Goal: Transaction & Acquisition: Download file/media

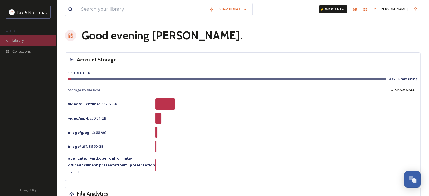
click at [26, 39] on div "Library" at bounding box center [28, 40] width 56 height 11
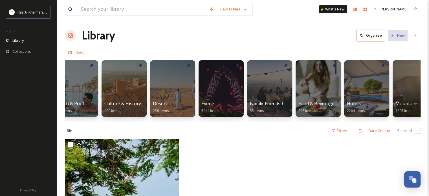
scroll to position [0, 65]
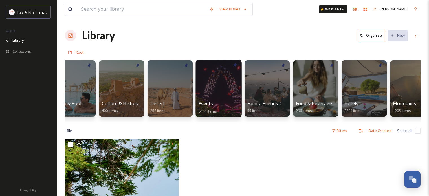
click at [219, 84] on div at bounding box center [218, 88] width 46 height 57
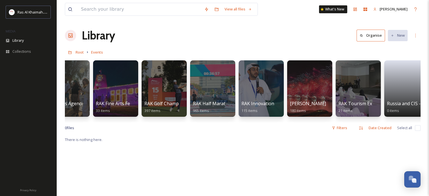
scroll to position [0, 629]
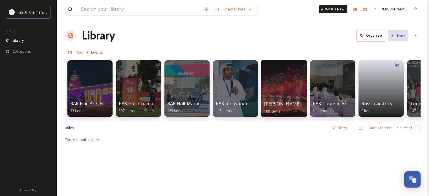
click at [280, 85] on div at bounding box center [284, 88] width 46 height 57
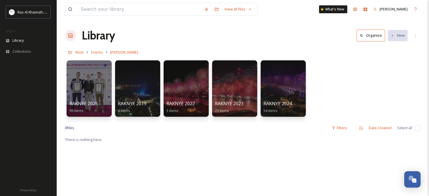
click at [280, 85] on div at bounding box center [282, 88] width 45 height 56
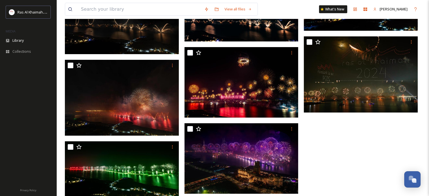
scroll to position [1614, 0]
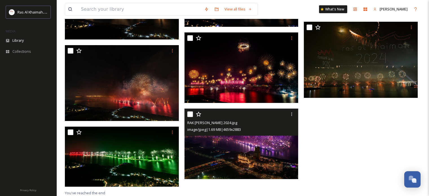
click at [260, 147] on img at bounding box center [241, 144] width 114 height 70
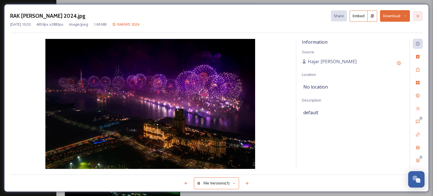
click at [420, 16] on div at bounding box center [418, 16] width 10 height 10
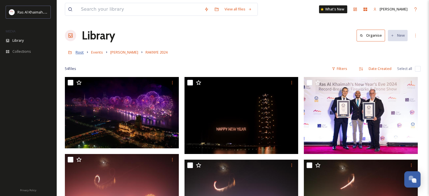
click at [80, 55] on span "Root" at bounding box center [80, 52] width 8 height 5
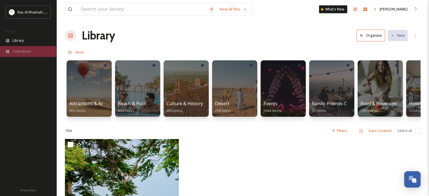
click at [22, 52] on span "Collections" at bounding box center [21, 51] width 19 height 5
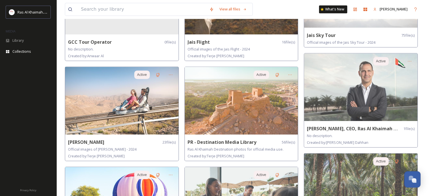
scroll to position [294, 0]
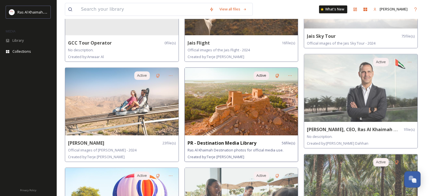
click at [240, 104] on img at bounding box center [241, 102] width 113 height 68
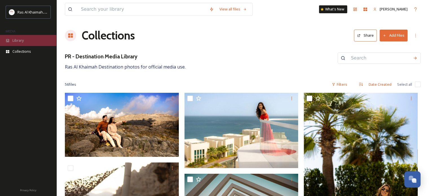
click at [19, 39] on span "Library" at bounding box center [17, 40] width 11 height 5
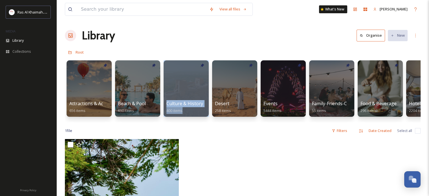
drag, startPoint x: 150, startPoint y: 122, endPoint x: 195, endPoint y: 126, distance: 45.0
click at [195, 122] on div "Attractions & Activities 656 items Beach & Pool 690 items Culture & History 400…" at bounding box center [242, 89] width 355 height 65
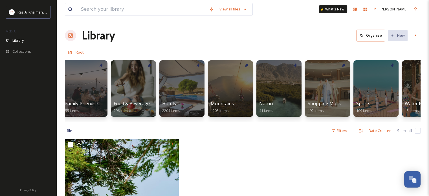
scroll to position [0, 248]
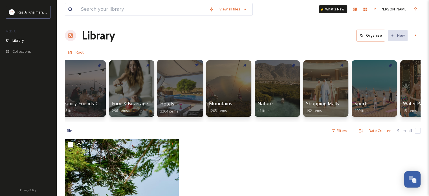
click at [173, 86] on div at bounding box center [180, 88] width 46 height 57
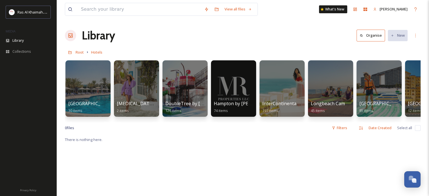
scroll to position [0, 200]
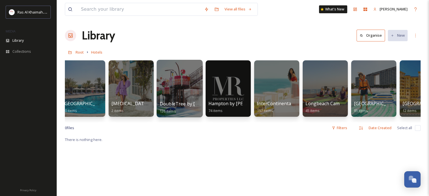
click at [180, 83] on div at bounding box center [179, 88] width 46 height 57
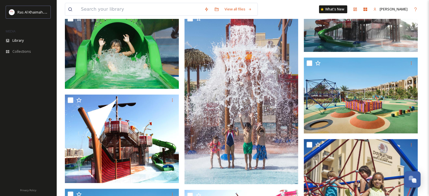
scroll to position [209, 0]
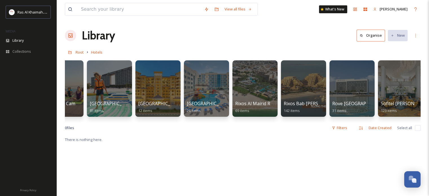
scroll to position [0, 467]
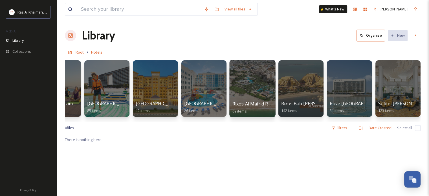
click at [253, 92] on div at bounding box center [252, 88] width 46 height 57
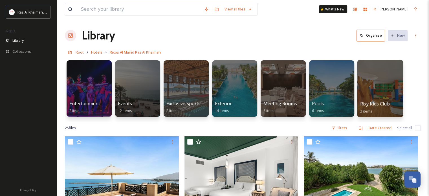
click at [382, 82] on div at bounding box center [380, 88] width 46 height 57
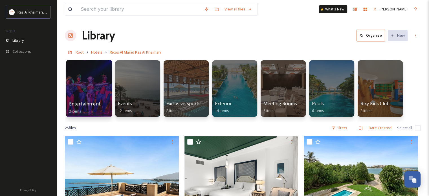
click at [80, 81] on div at bounding box center [89, 88] width 46 height 57
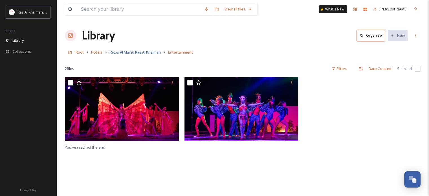
click at [136, 52] on span "Rixos Al Mairid Ras Al Khaimah" at bounding box center [135, 52] width 51 height 5
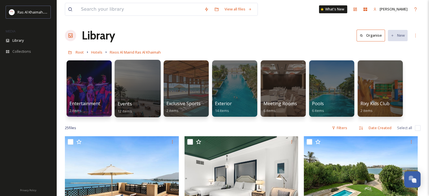
click at [137, 94] on div at bounding box center [137, 88] width 46 height 57
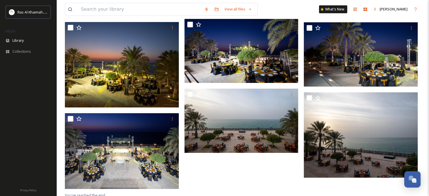
scroll to position [220, 0]
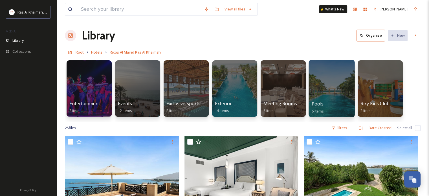
click at [333, 85] on div at bounding box center [331, 88] width 46 height 57
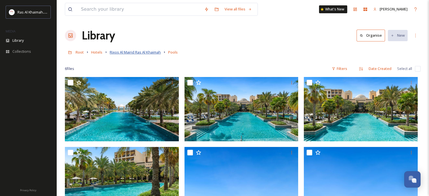
click at [140, 50] on span "Rixos Al Mairid Ras Al Khaimah" at bounding box center [135, 52] width 51 height 5
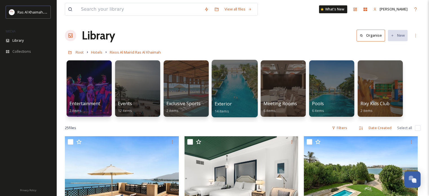
click at [228, 79] on div at bounding box center [234, 88] width 46 height 57
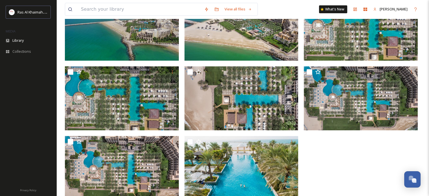
scroll to position [245, 0]
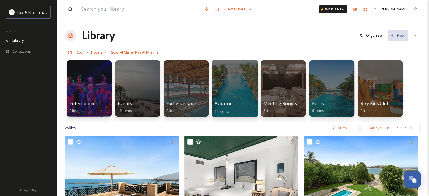
click at [247, 97] on div at bounding box center [234, 88] width 46 height 57
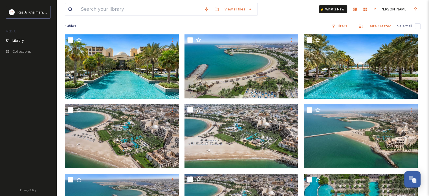
scroll to position [40, 0]
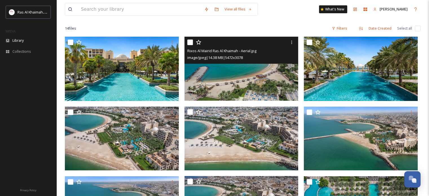
click at [232, 85] on img at bounding box center [241, 69] width 114 height 64
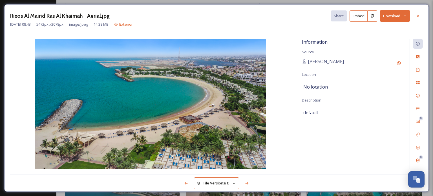
click at [405, 16] on icon at bounding box center [404, 16] width 1 height 1
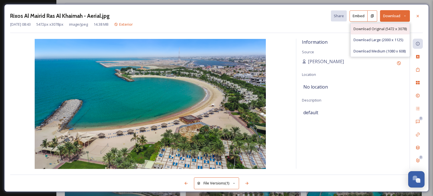
click at [382, 27] on span "Download Original (5472 x 3078)" at bounding box center [379, 28] width 53 height 5
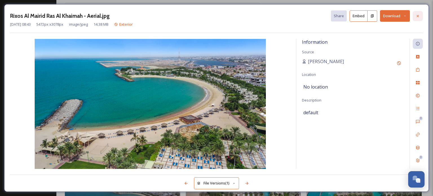
click at [417, 16] on icon at bounding box center [417, 16] width 5 height 5
